Goal: Transaction & Acquisition: Purchase product/service

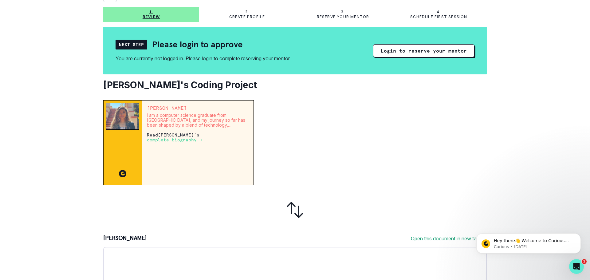
scroll to position [31, 0]
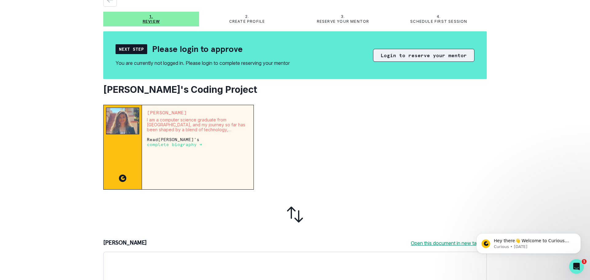
click at [392, 55] on button "Login to reserve your mentor" at bounding box center [423, 55] width 101 height 13
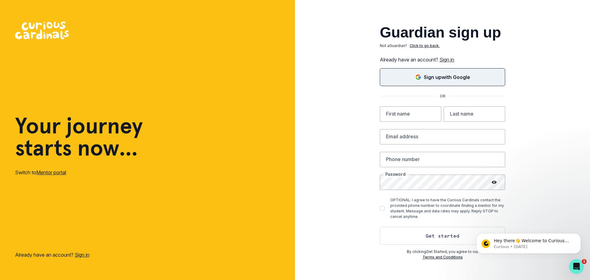
click at [403, 79] on div "Sign up with Google" at bounding box center [443, 76] width 110 height 7
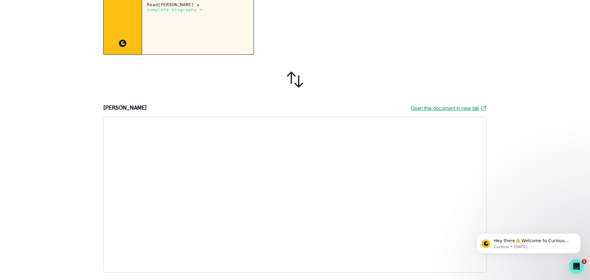
scroll to position [33, 0]
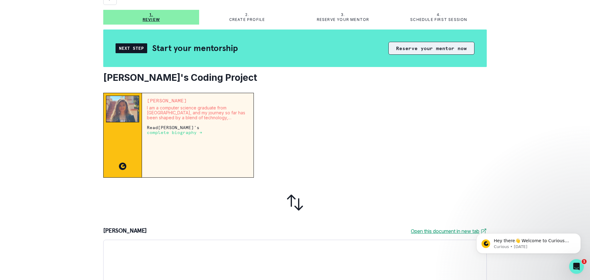
click at [410, 50] on button "Reserve your mentor now" at bounding box center [431, 48] width 86 height 13
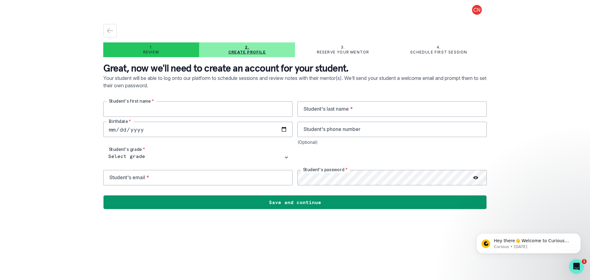
click at [160, 106] on input "text" at bounding box center [197, 108] width 189 height 15
type input "[PERSON_NAME]"
type input "[DATE]"
click at [133, 179] on input "email" at bounding box center [197, 177] width 189 height 15
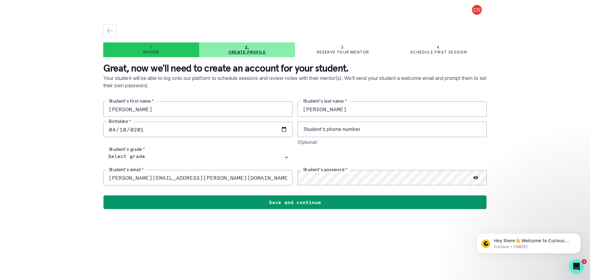
click at [157, 179] on input "[PERSON_NAME][EMAIL_ADDRESS][PERSON_NAME][DOMAIN_NAME]" at bounding box center [197, 177] width 189 height 15
type input "[PERSON_NAME][EMAIL_ADDRESS][DOMAIN_NAME]"
click at [474, 177] on icon at bounding box center [475, 177] width 5 height 5
drag, startPoint x: 474, startPoint y: 178, endPoint x: 467, endPoint y: 180, distance: 8.0
click at [474, 177] on icon at bounding box center [474, 177] width 3 height 2
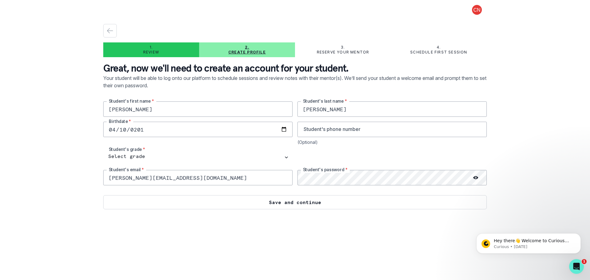
click at [294, 205] on button "Save and continue" at bounding box center [295, 202] width 384 height 14
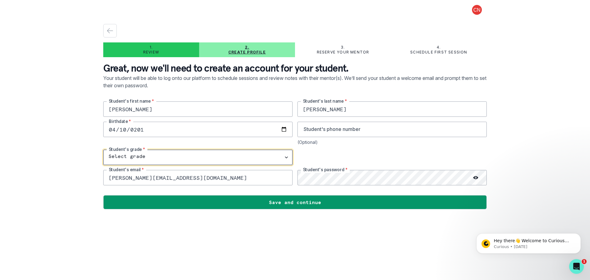
click at [194, 157] on select "Select grade 1st Grade 2nd Grade 3rd Grade 4th Grade 5th Grade 6th Grade 7th Gr…" at bounding box center [197, 157] width 189 height 15
select select "5th Grade"
click at [103, 150] on select "Select grade 1st Grade 2nd Grade 3rd Grade 4th Grade 5th Grade 6th Grade 7th Gr…" at bounding box center [197, 157] width 189 height 15
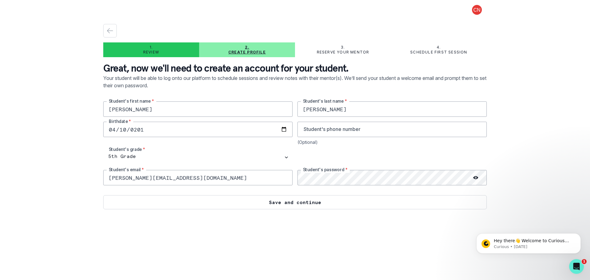
click at [307, 205] on button "Save and continue" at bounding box center [295, 202] width 384 height 14
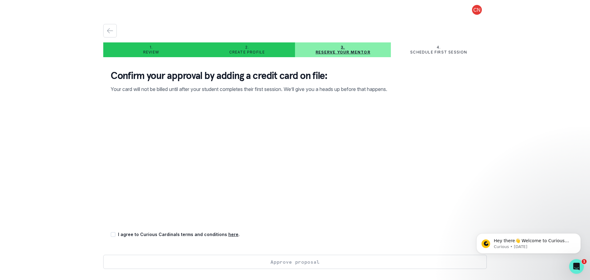
click at [113, 234] on span at bounding box center [113, 234] width 5 height 5
click at [111, 234] on input "checkbox" at bounding box center [110, 234] width 0 height 0
checkbox input "true"
click at [299, 264] on button "Approve proposal" at bounding box center [295, 262] width 384 height 14
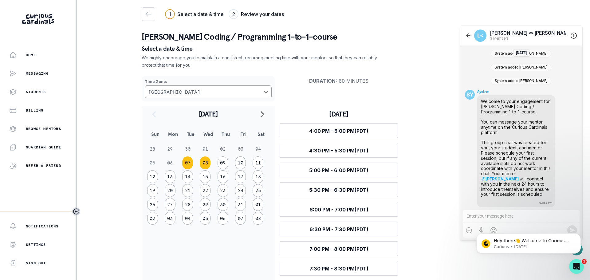
click at [203, 158] on button "08" at bounding box center [205, 162] width 11 height 13
click at [214, 162] on td "08" at bounding box center [208, 163] width 18 height 14
click at [223, 163] on button "09" at bounding box center [223, 162] width 11 height 13
click at [234, 164] on td "09" at bounding box center [226, 163] width 18 height 14
click at [240, 164] on button "10" at bounding box center [240, 162] width 11 height 13
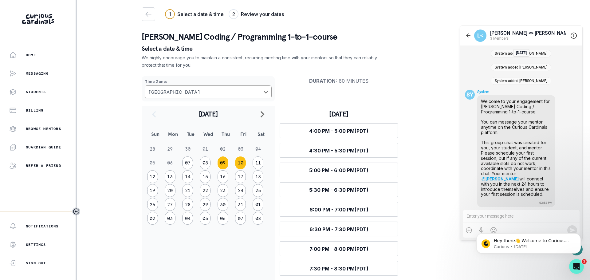
click at [224, 166] on button "09" at bounding box center [223, 162] width 11 height 13
click at [207, 167] on button "08" at bounding box center [205, 162] width 11 height 13
click at [190, 167] on button "07" at bounding box center [187, 162] width 11 height 13
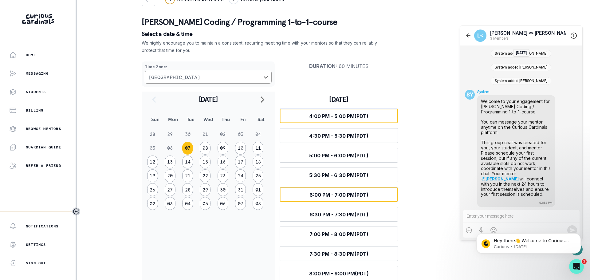
scroll to position [23, 0]
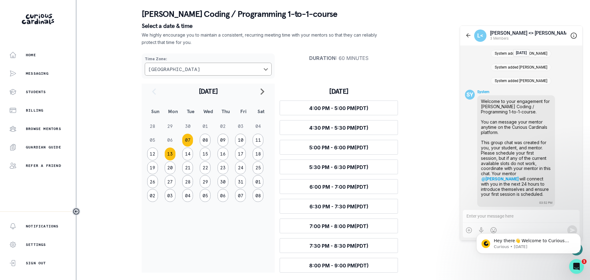
click at [171, 156] on button "13" at bounding box center [170, 154] width 11 height 13
click at [29, 56] on p "Home" at bounding box center [31, 55] width 10 height 5
